Goal: Participate in discussion

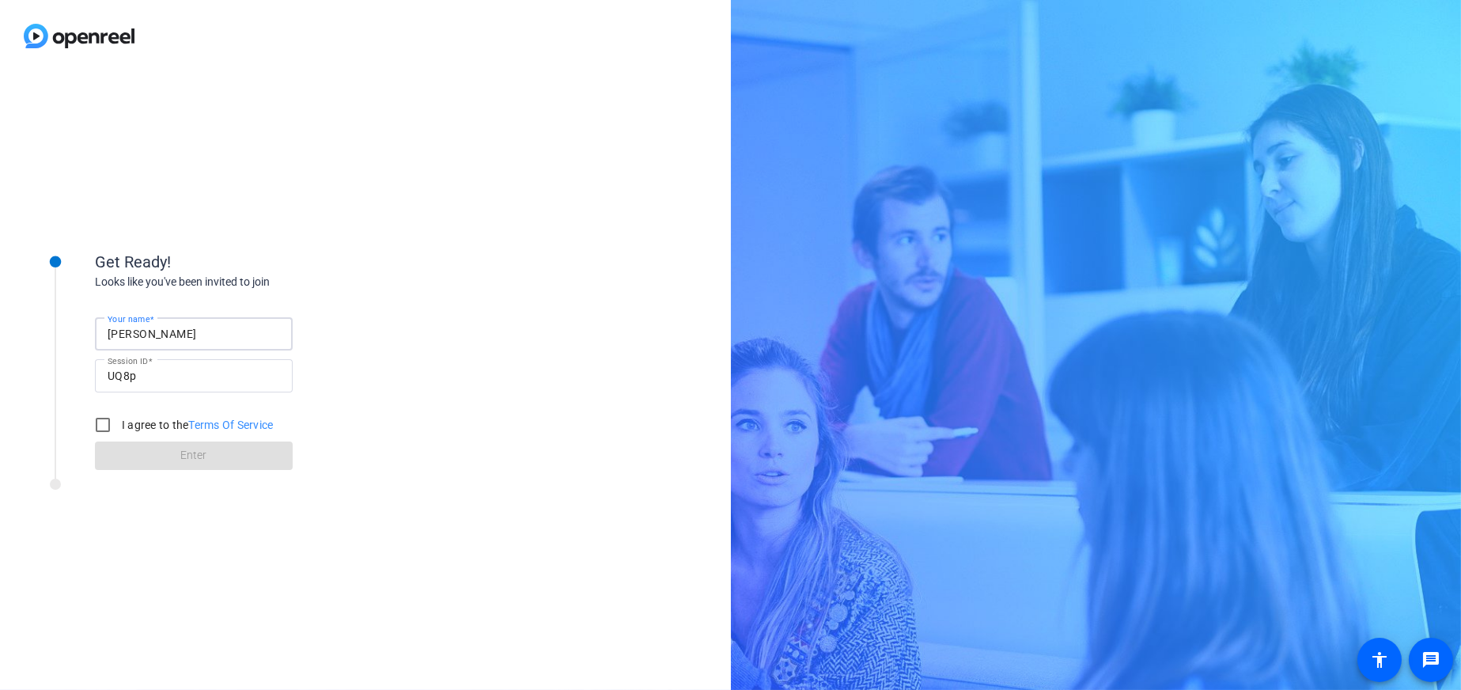
click at [174, 335] on input "[PERSON_NAME]" at bounding box center [194, 333] width 172 height 19
type input "[PERSON_NAME]"
click at [138, 422] on label "I agree to the Terms Of Service" at bounding box center [196, 425] width 155 height 16
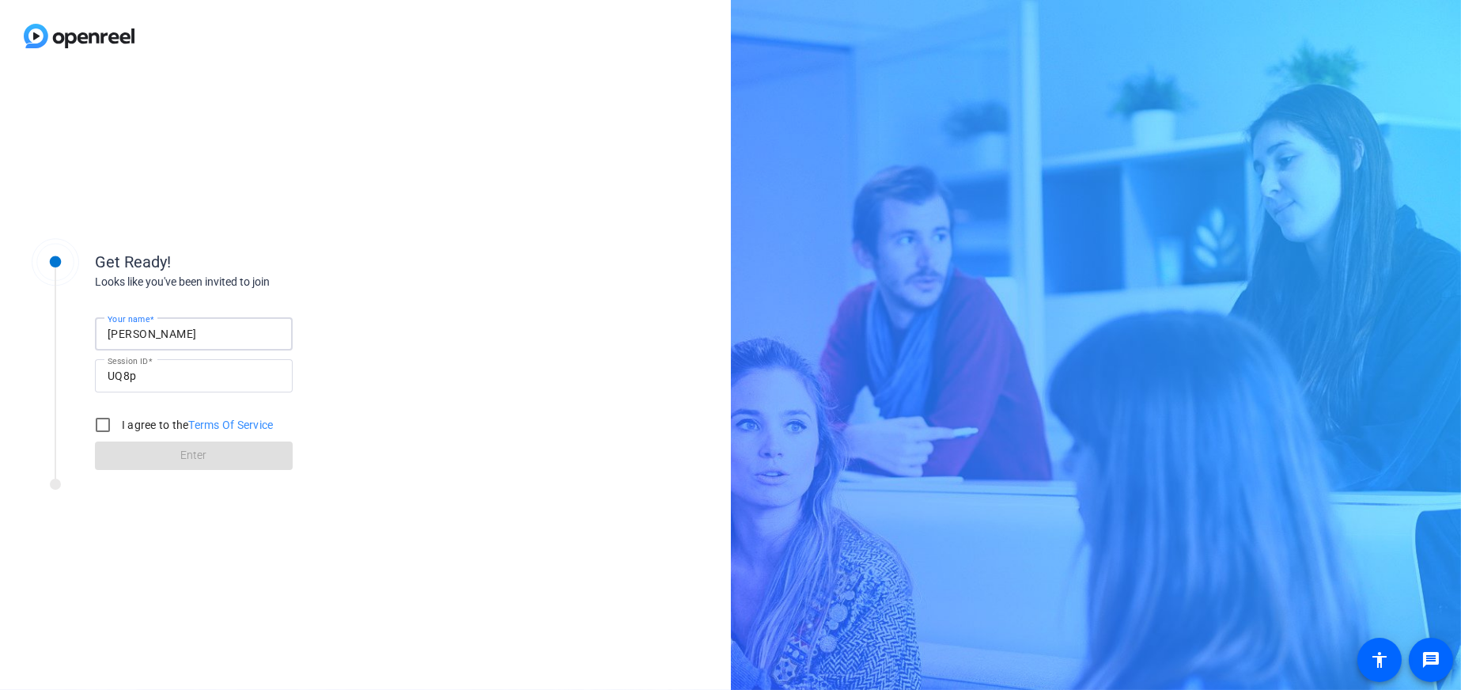
click at [119, 422] on input "I agree to the Terms Of Service" at bounding box center [103, 425] width 32 height 32
checkbox input "true"
click at [159, 458] on span at bounding box center [194, 456] width 198 height 38
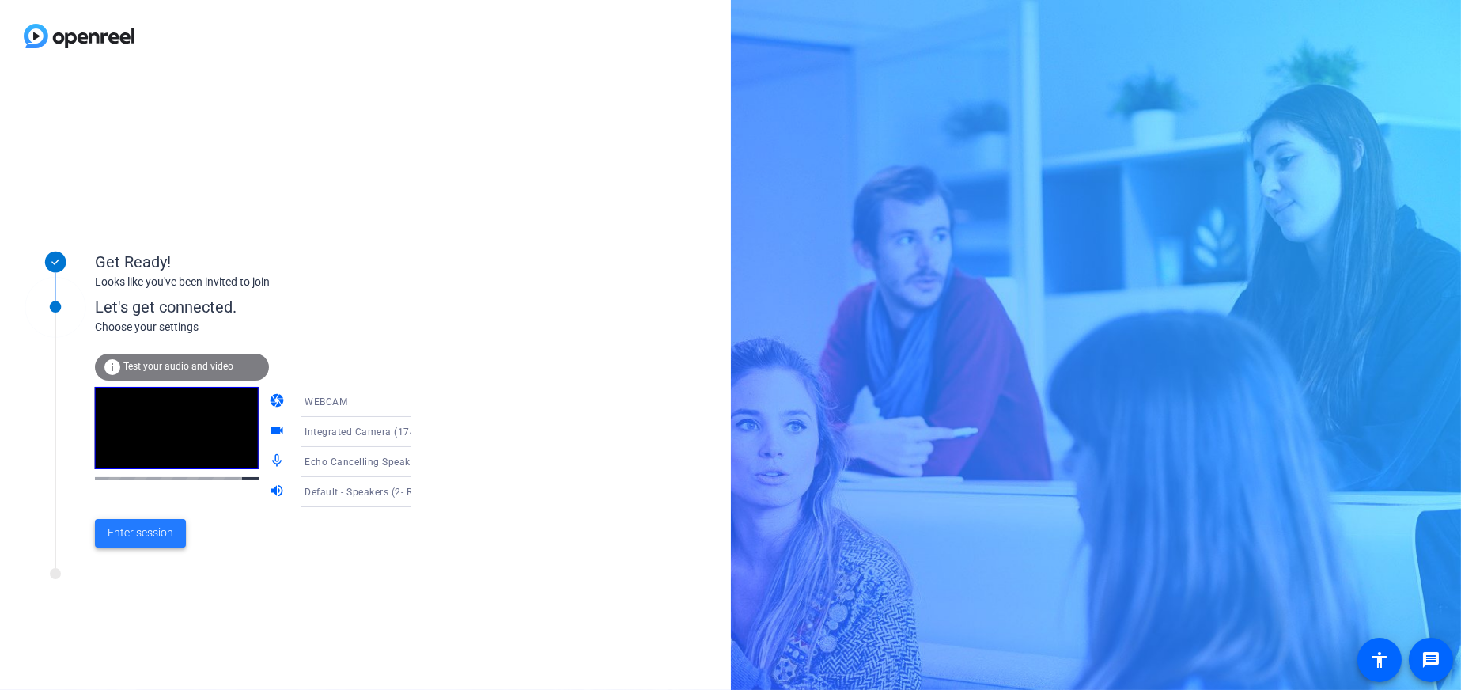
click at [152, 537] on span "Enter session" at bounding box center [141, 532] width 66 height 17
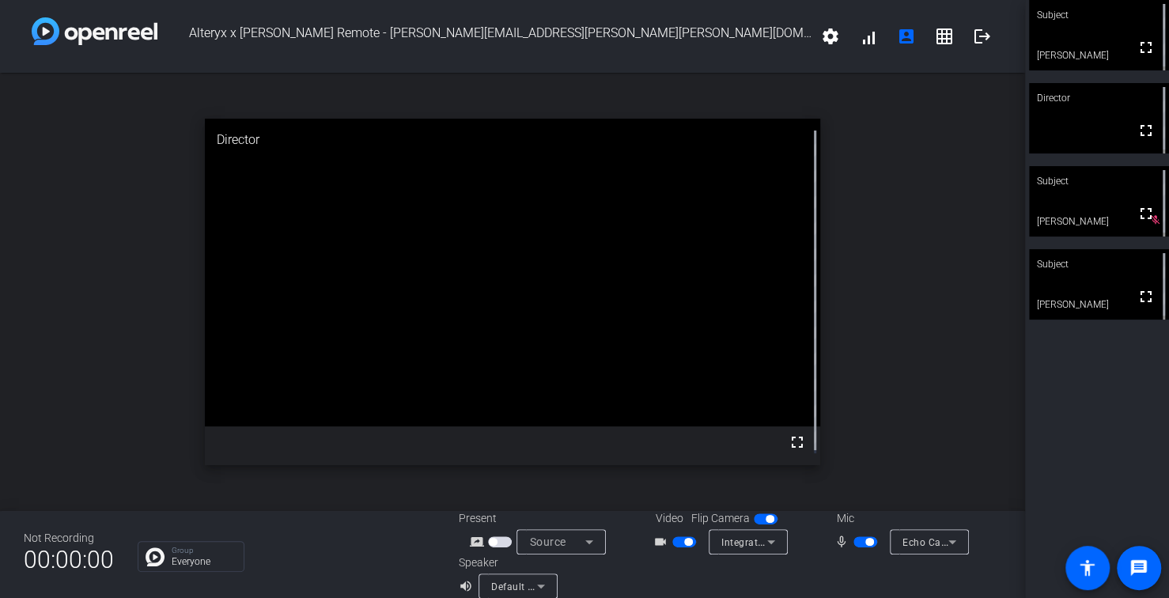
click at [854, 542] on span "button" at bounding box center [866, 541] width 24 height 11
click at [676, 544] on span "button" at bounding box center [684, 541] width 24 height 11
click at [290, 539] on openreel-chat-list "Group Everyone" at bounding box center [286, 554] width 297 height 35
click at [857, 543] on span "button" at bounding box center [866, 541] width 24 height 11
click at [865, 541] on span "button" at bounding box center [869, 542] width 8 height 8
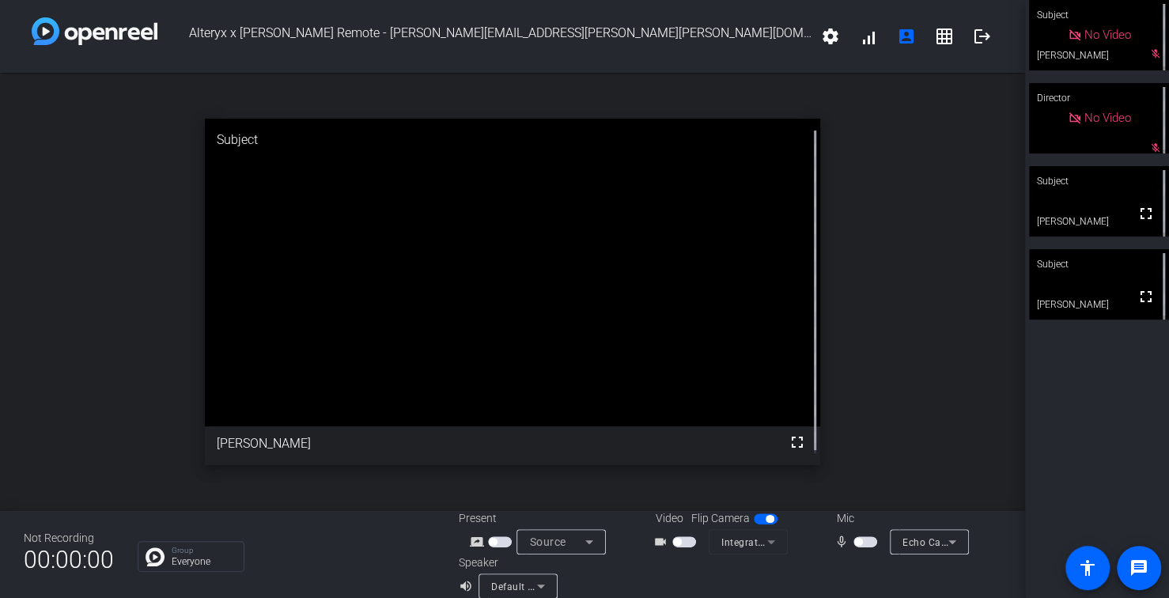
click at [862, 546] on span "button" at bounding box center [866, 541] width 24 height 11
click at [679, 543] on span "button" at bounding box center [684, 541] width 24 height 11
click at [676, 539] on span "button" at bounding box center [684, 541] width 24 height 11
click at [858, 544] on span "button" at bounding box center [866, 541] width 24 height 11
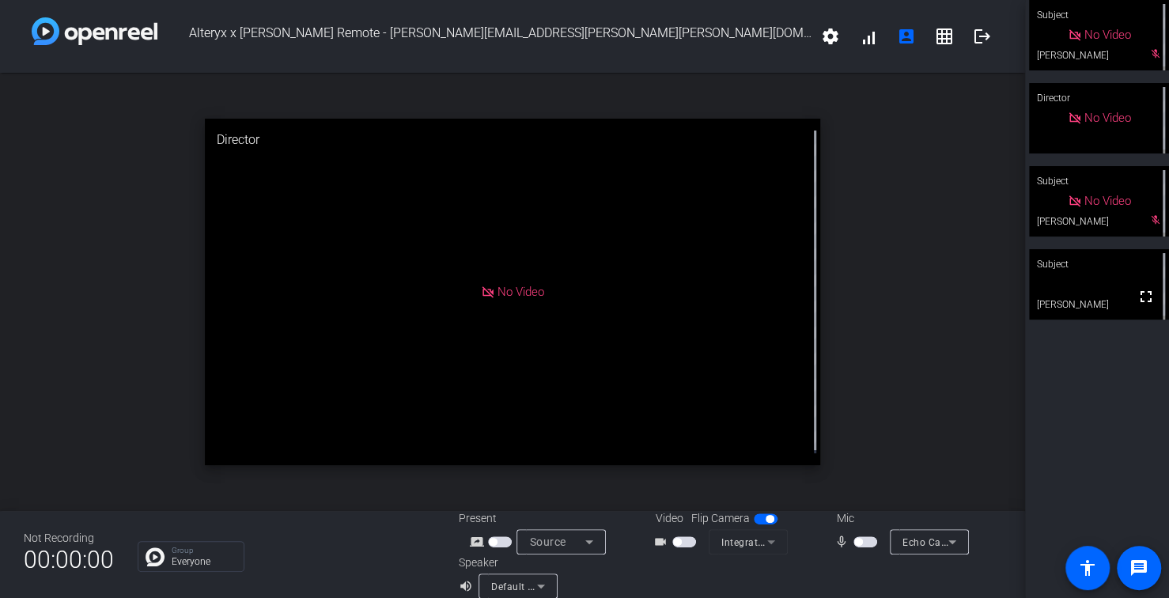
click at [854, 542] on span "button" at bounding box center [858, 542] width 8 height 8
click at [857, 538] on span "button" at bounding box center [866, 541] width 24 height 11
click at [857, 546] on span "button" at bounding box center [866, 541] width 24 height 11
click at [857, 543] on span "button" at bounding box center [866, 541] width 24 height 11
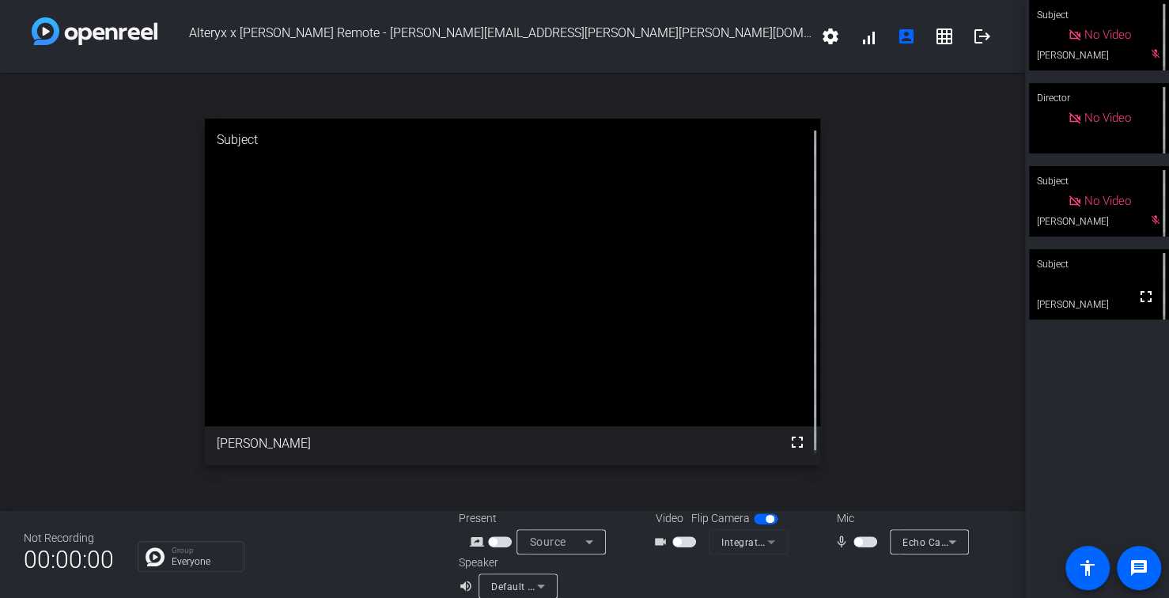
click at [857, 542] on span "button" at bounding box center [866, 541] width 24 height 11
click at [854, 543] on span "button" at bounding box center [866, 541] width 24 height 11
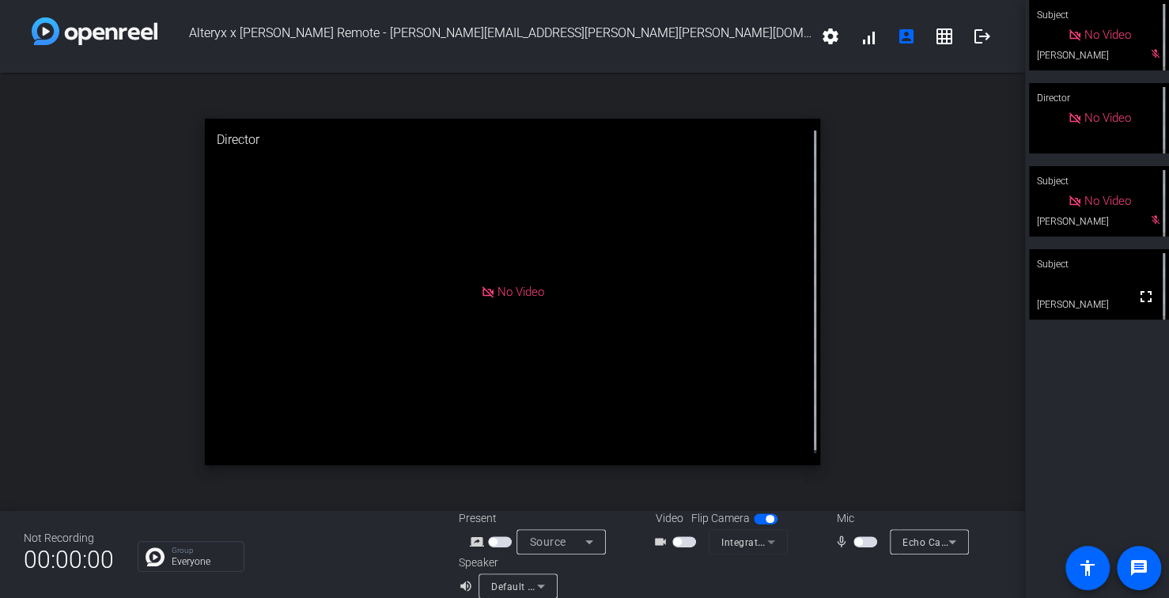
click at [862, 543] on span "button" at bounding box center [866, 541] width 24 height 11
click at [865, 543] on span "button" at bounding box center [869, 542] width 8 height 8
click at [865, 539] on span "button" at bounding box center [866, 541] width 24 height 11
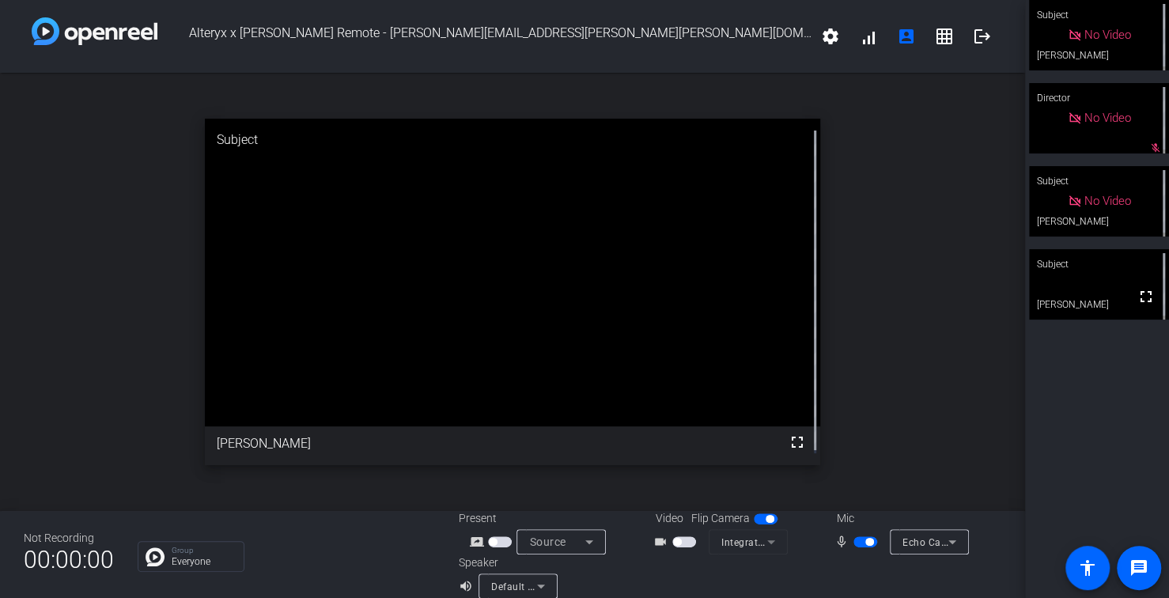
click at [862, 546] on span "button" at bounding box center [866, 541] width 24 height 11
click at [866, 541] on span "button" at bounding box center [866, 541] width 24 height 11
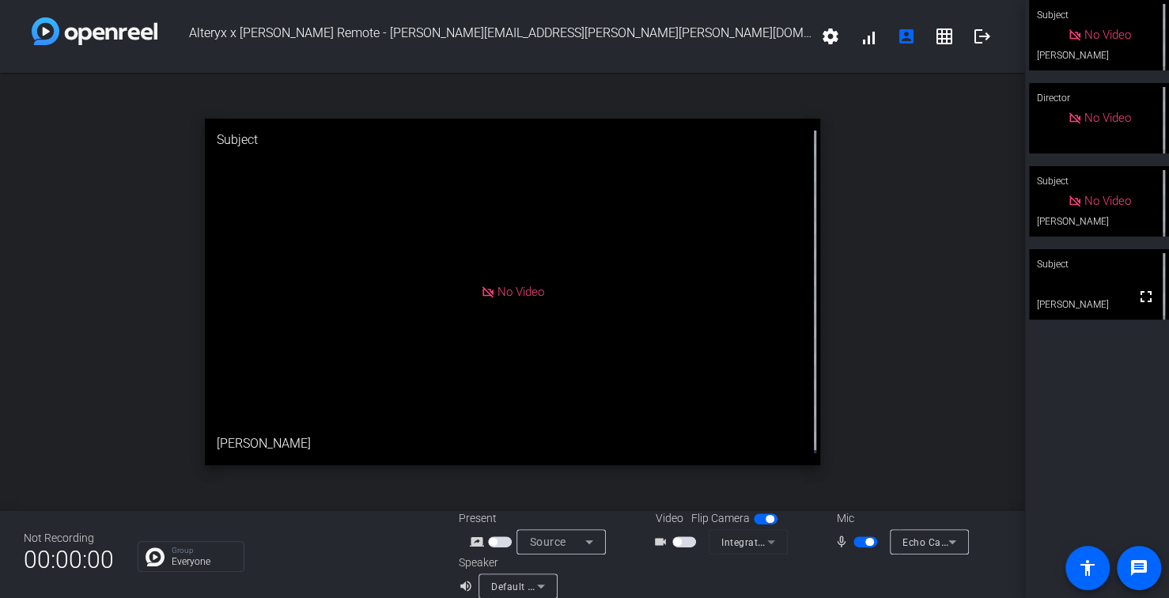
click at [865, 542] on span "button" at bounding box center [869, 542] width 8 height 8
click at [688, 539] on span "button" at bounding box center [684, 541] width 24 height 11
click at [859, 546] on span "button" at bounding box center [866, 541] width 24 height 11
click at [678, 540] on span "button" at bounding box center [684, 541] width 24 height 11
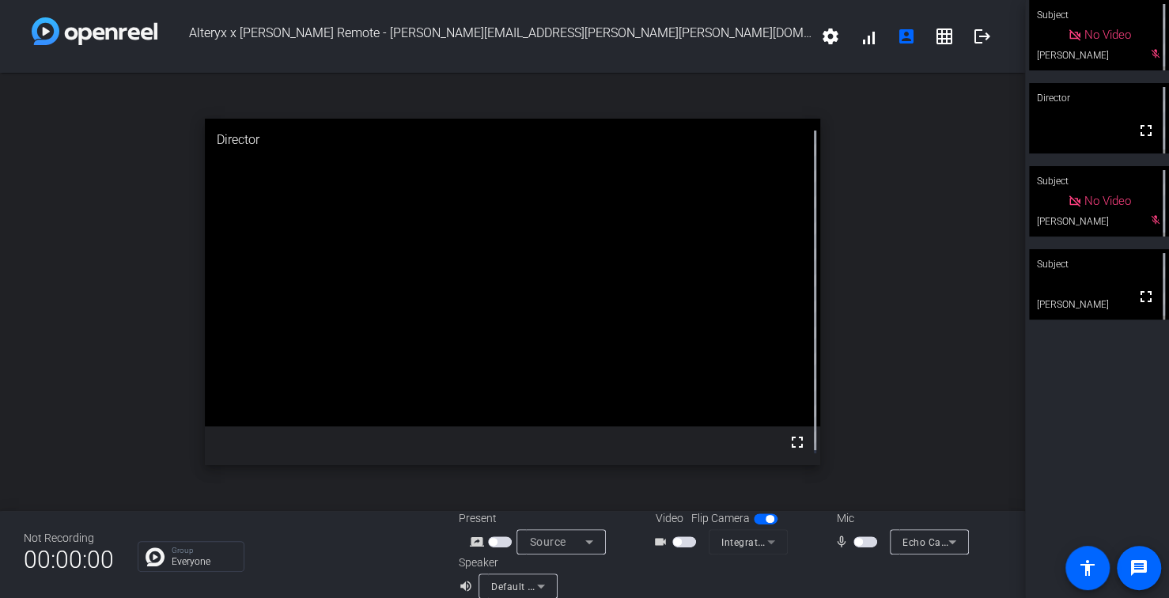
click at [679, 539] on span "button" at bounding box center [684, 541] width 24 height 11
click at [863, 538] on span "button" at bounding box center [866, 541] width 24 height 11
click at [865, 539] on span "button" at bounding box center [869, 542] width 8 height 8
click at [865, 539] on span "button" at bounding box center [866, 541] width 24 height 11
